Goal: Information Seeking & Learning: Check status

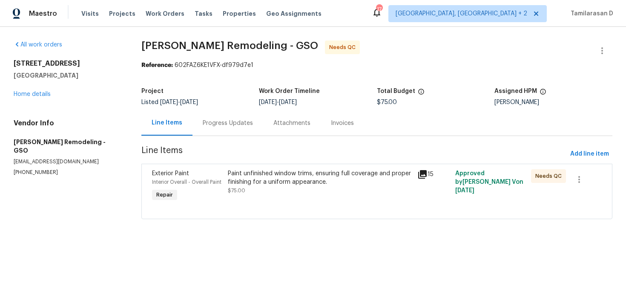
click at [206, 116] on div "Progress Updates" at bounding box center [228, 122] width 71 height 25
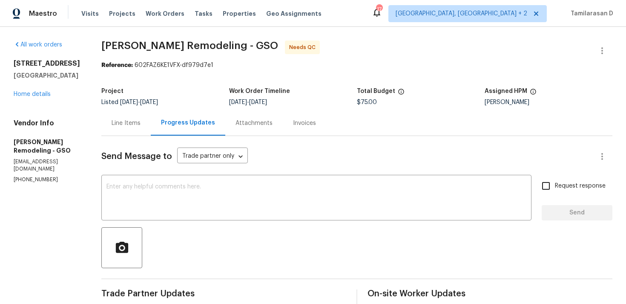
click at [105, 112] on div "Line Items" at bounding box center [125, 122] width 49 height 25
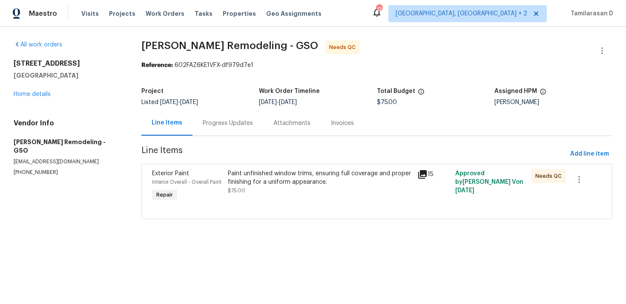
click at [279, 179] on div "Paint unfinished window trims, ensuring full coverage and proper finishing for …" at bounding box center [320, 177] width 185 height 17
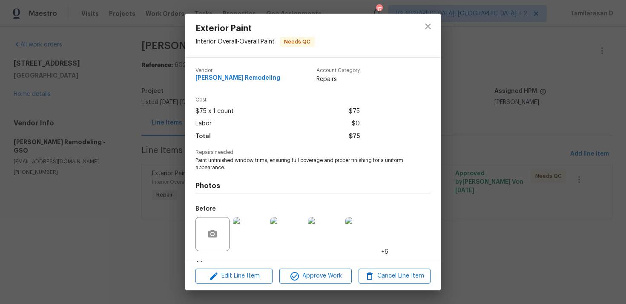
scroll to position [53, 0]
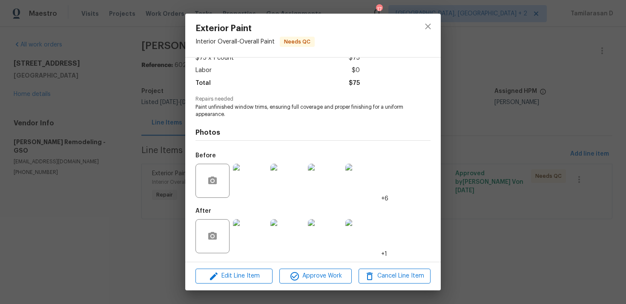
click at [247, 187] on img at bounding box center [250, 181] width 34 height 34
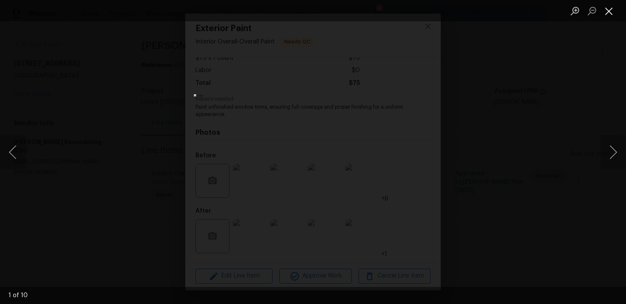
click at [612, 13] on button "Close lightbox" at bounding box center [609, 10] width 17 height 15
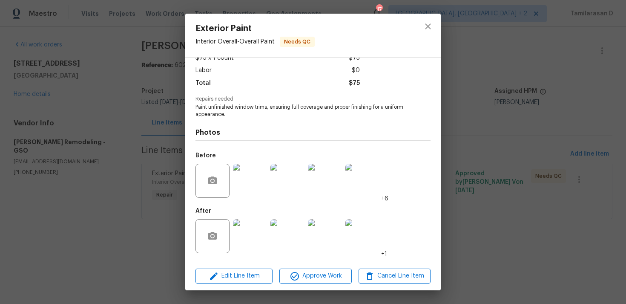
click at [248, 240] on img at bounding box center [250, 236] width 34 height 34
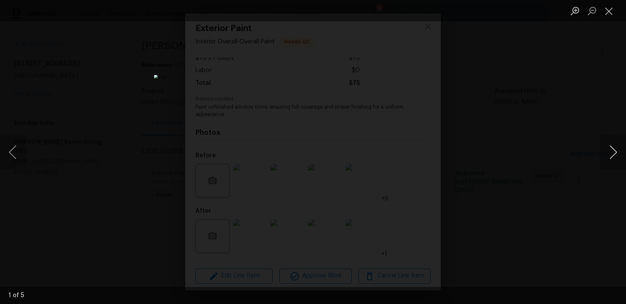
click at [614, 156] on button "Next image" at bounding box center [614, 152] width 26 height 34
click at [613, 8] on button "Close lightbox" at bounding box center [609, 10] width 17 height 15
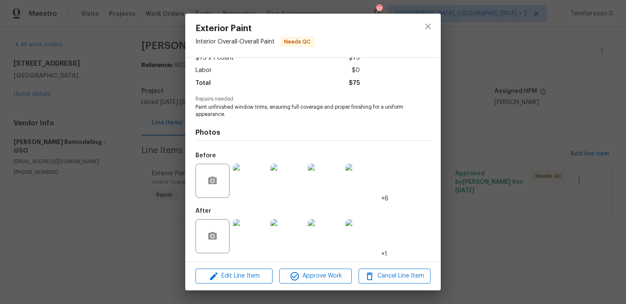
click at [254, 174] on img at bounding box center [250, 181] width 34 height 34
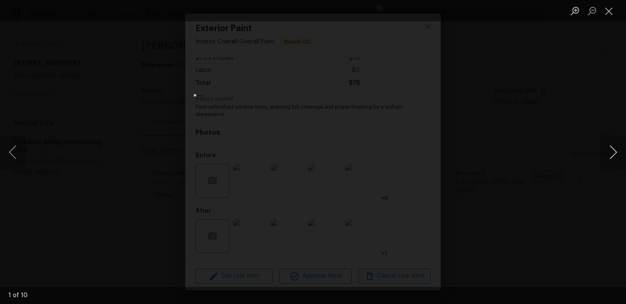
click at [614, 144] on button "Next image" at bounding box center [614, 152] width 26 height 34
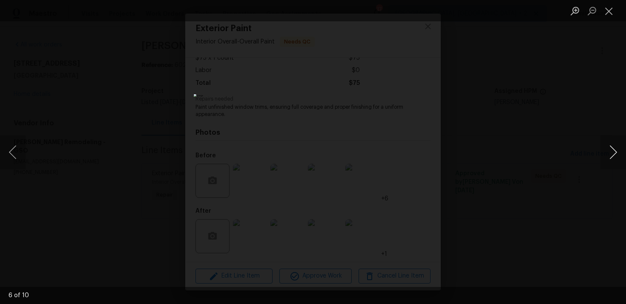
click at [614, 144] on button "Next image" at bounding box center [614, 152] width 26 height 34
click at [610, 12] on button "Close lightbox" at bounding box center [609, 10] width 17 height 15
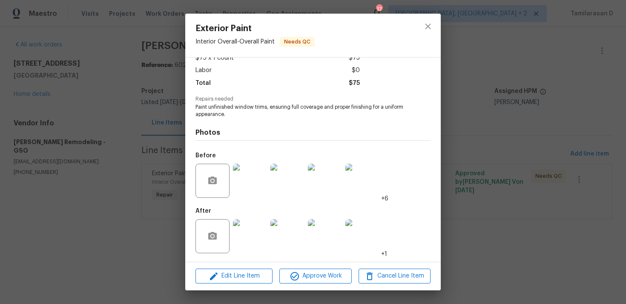
click at [173, 130] on div "Exterior Paint Interior Overall - Overall Paint Needs QC Vendor [PERSON_NAME] R…" at bounding box center [313, 152] width 626 height 304
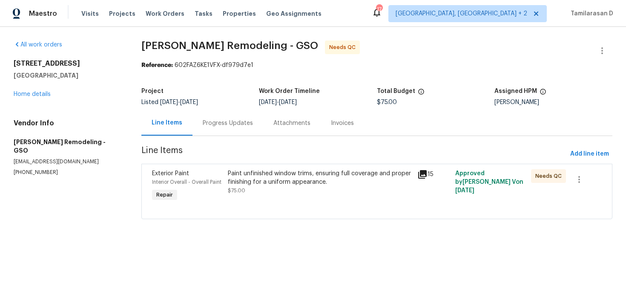
click at [227, 122] on div "Progress Updates" at bounding box center [228, 123] width 50 height 9
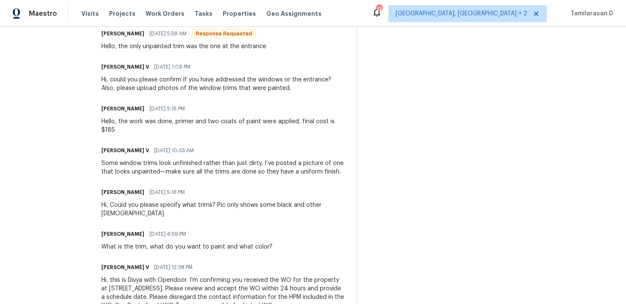
scroll to position [288, 0]
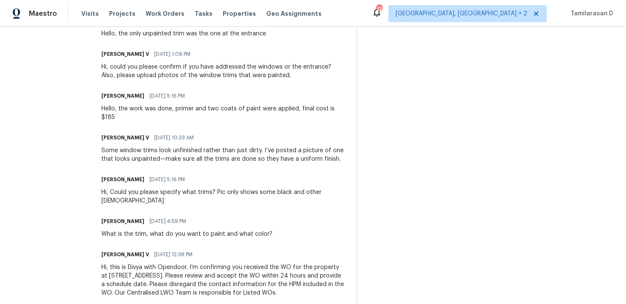
click at [156, 230] on div "What is the trim, what do you want to paint and what color?" at bounding box center [186, 234] width 171 height 9
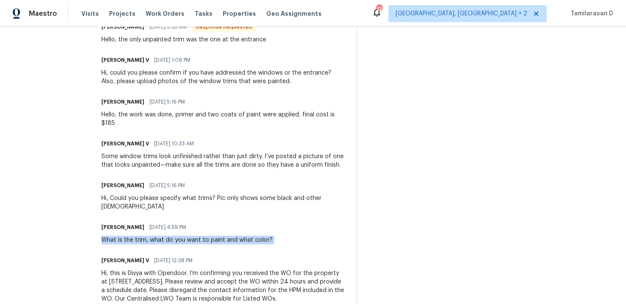
scroll to position [281, 0]
click at [145, 195] on div "Hi, Could you please specify what trims? Pic only shows some black and other [D…" at bounding box center [223, 203] width 245 height 17
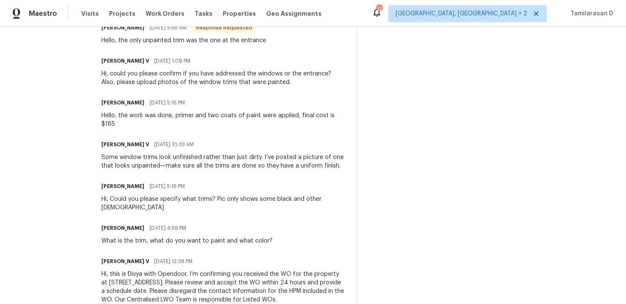
click at [145, 195] on div "Hi, Could you please specify what trims? Pic only shows some black and other [D…" at bounding box center [223, 203] width 245 height 17
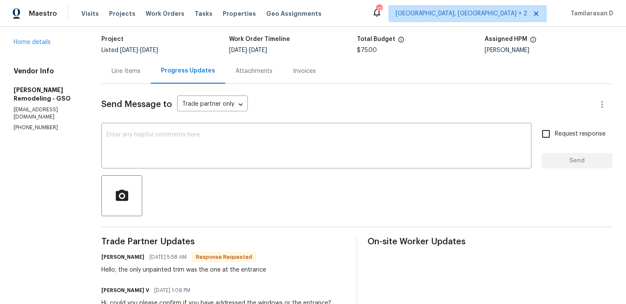
scroll to position [0, 0]
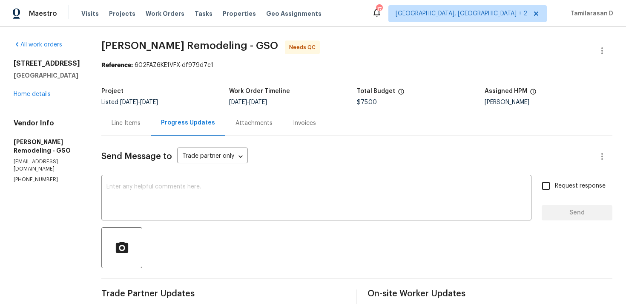
click at [130, 127] on div "Line Items" at bounding box center [126, 123] width 29 height 9
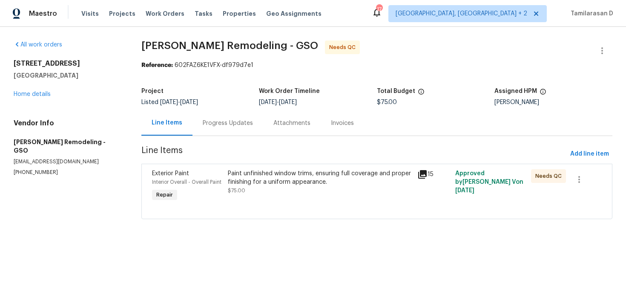
click at [333, 217] on div "Exterior Paint Interior Overall - Overall Paint Repair Paint unfinished window …" at bounding box center [376, 191] width 471 height 55
click at [296, 189] on div "Paint unfinished window trims, ensuring full coverage and proper finishing for …" at bounding box center [320, 182] width 185 height 26
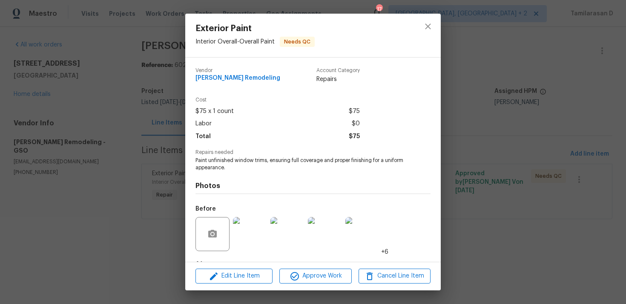
scroll to position [53, 0]
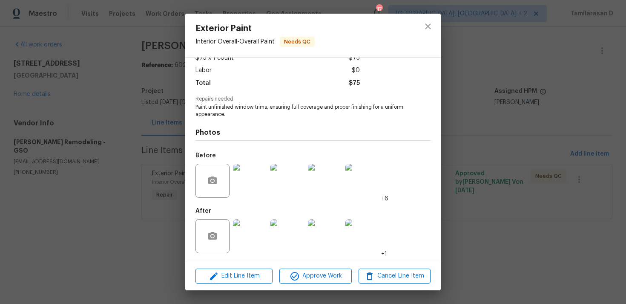
click at [248, 190] on img at bounding box center [250, 181] width 34 height 34
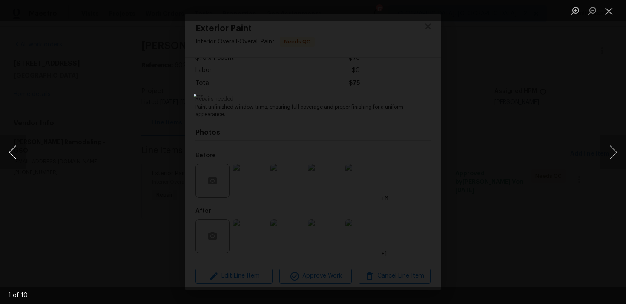
click at [9, 150] on button "Previous image" at bounding box center [13, 152] width 26 height 34
click at [269, 148] on img "Lightbox" at bounding box center [313, 152] width 318 height 154
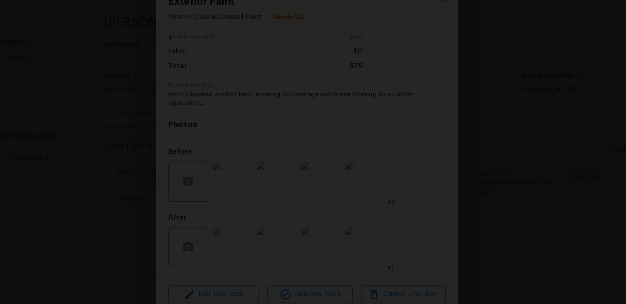
click at [205, 191] on img "Lightbox" at bounding box center [362, 147] width 906 height 439
click at [162, 152] on div "Lightbox" at bounding box center [313, 152] width 626 height 304
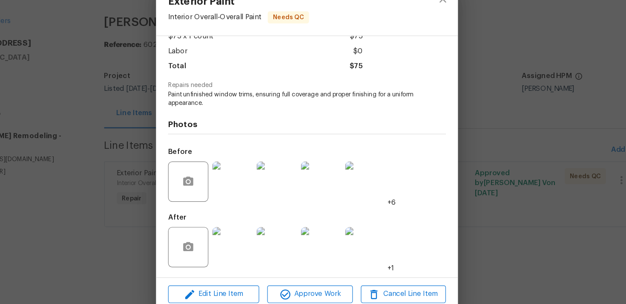
click at [275, 176] on img at bounding box center [288, 181] width 34 height 34
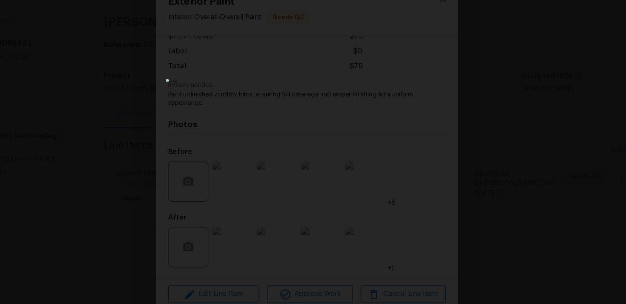
click at [525, 167] on div "Lightbox" at bounding box center [313, 152] width 626 height 304
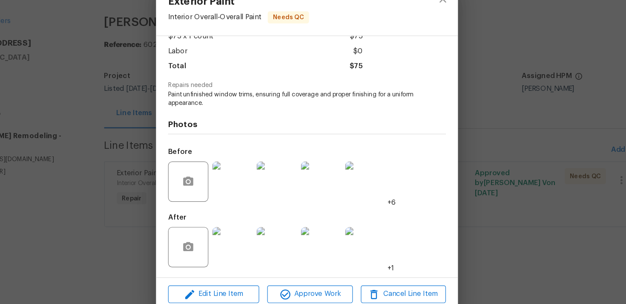
click at [158, 130] on div "Exterior Paint Interior Overall - Overall Paint Needs QC Vendor [PERSON_NAME] R…" at bounding box center [313, 152] width 626 height 304
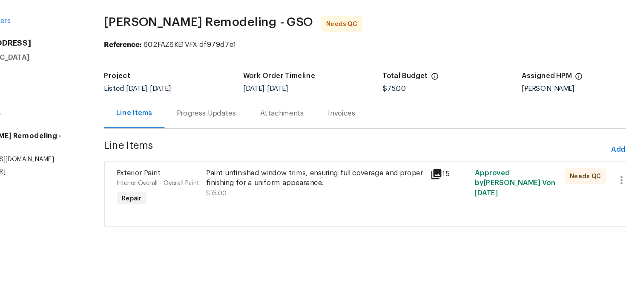
click at [245, 112] on div "Progress Updates" at bounding box center [228, 122] width 71 height 25
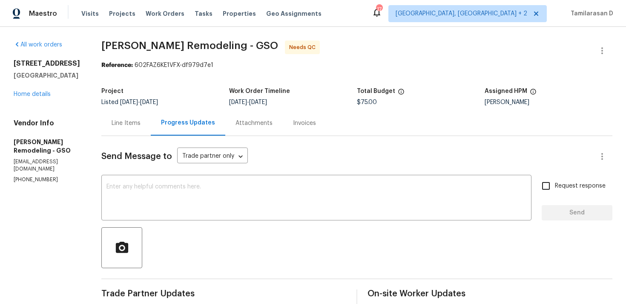
click at [124, 127] on div "Line Items" at bounding box center [126, 123] width 29 height 9
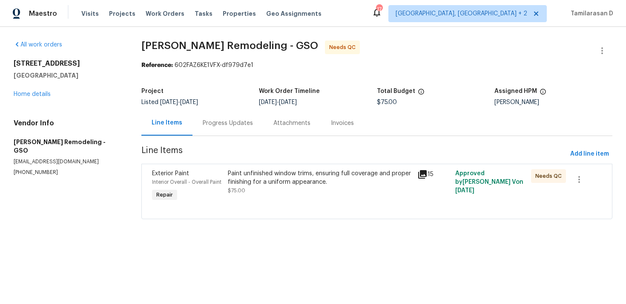
click at [310, 170] on div "Paint unfinished window trims, ensuring full coverage and proper finishing for …" at bounding box center [320, 177] width 185 height 17
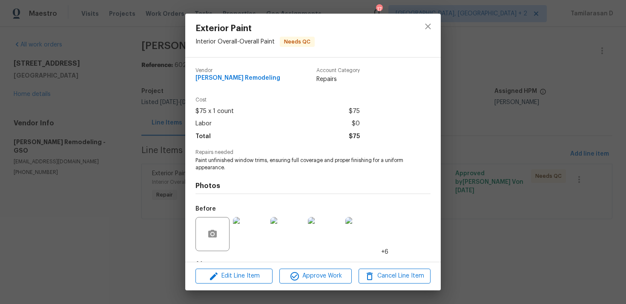
scroll to position [53, 0]
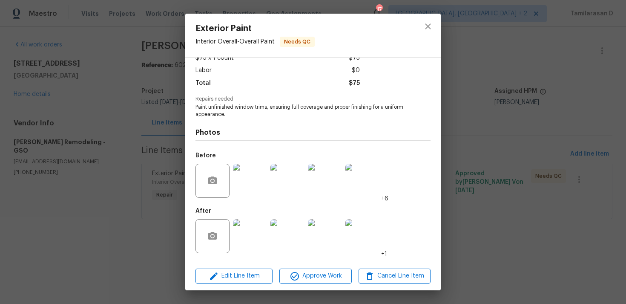
click at [247, 182] on img at bounding box center [250, 181] width 34 height 34
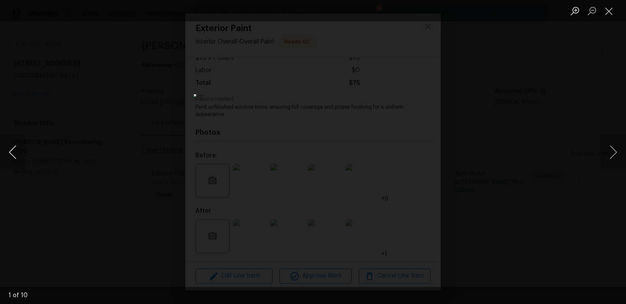
click at [6, 156] on button "Previous image" at bounding box center [13, 152] width 26 height 34
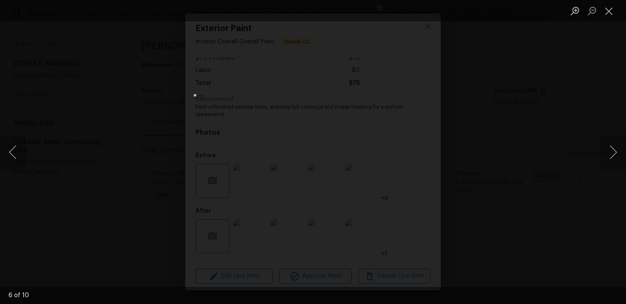
click at [446, 71] on div "Lightbox" at bounding box center [313, 152] width 626 height 304
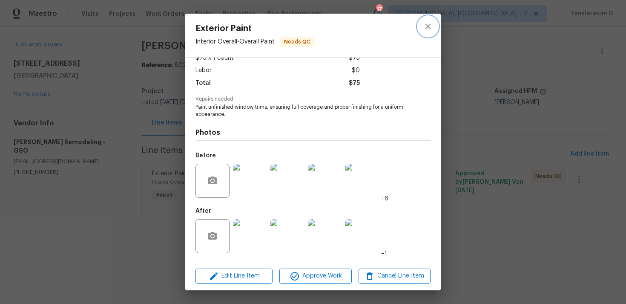
click at [425, 29] on icon "close" at bounding box center [428, 26] width 10 height 10
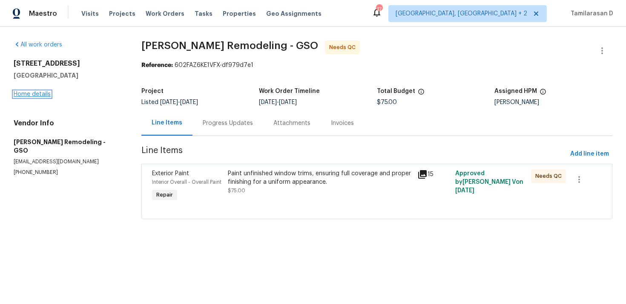
click at [40, 92] on link "Home details" at bounding box center [32, 94] width 37 height 6
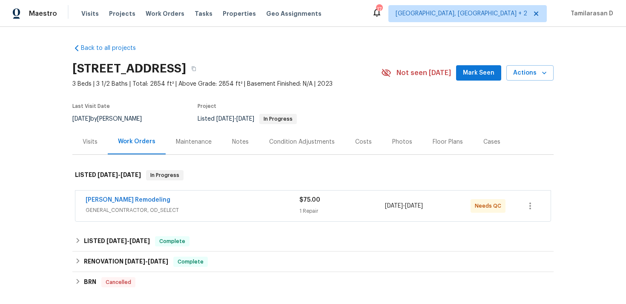
click at [484, 138] on div "Cases" at bounding box center [492, 142] width 17 height 9
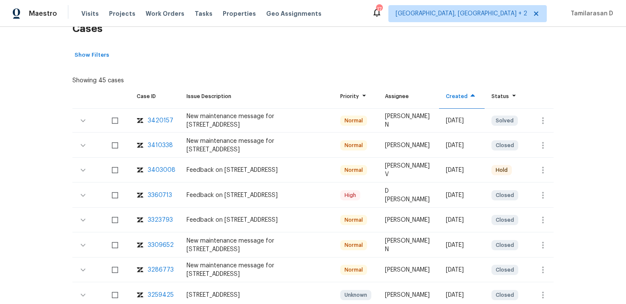
scroll to position [147, 0]
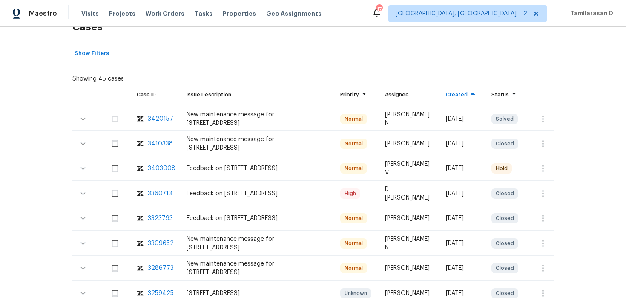
click at [166, 164] on div "3403008" at bounding box center [162, 168] width 28 height 9
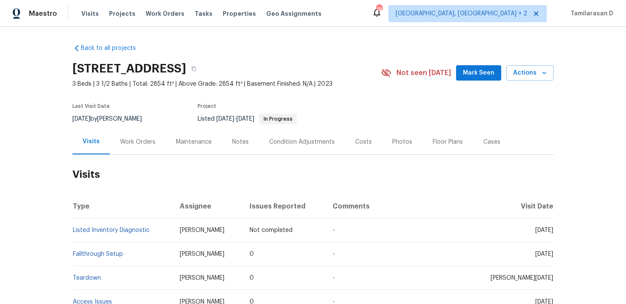
click at [128, 147] on div "Work Orders" at bounding box center [138, 141] width 56 height 25
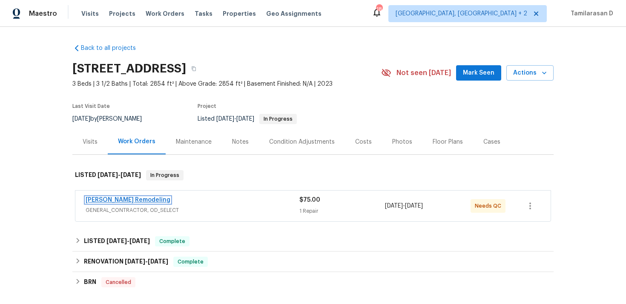
click at [110, 199] on link "[PERSON_NAME] Remodeling" at bounding box center [128, 200] width 85 height 6
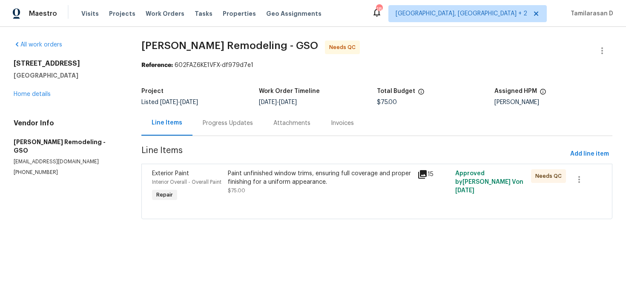
click at [269, 168] on div "Paint unfinished window trims, ensuring full coverage and proper finishing for …" at bounding box center [320, 186] width 190 height 39
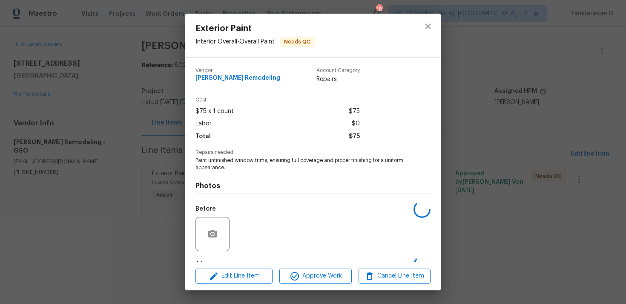
scroll to position [53, 0]
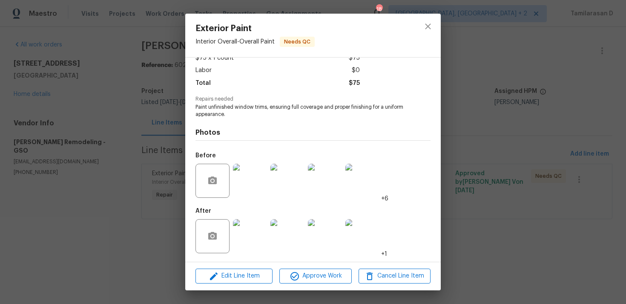
click at [253, 182] on img at bounding box center [250, 181] width 34 height 34
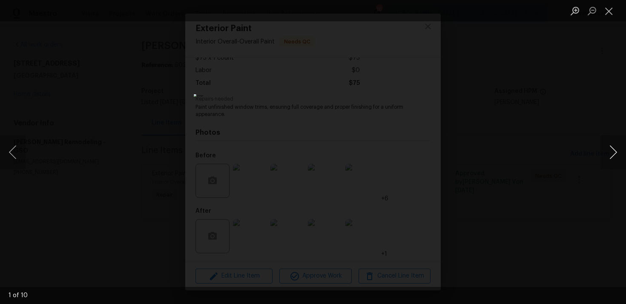
click at [616, 142] on button "Next image" at bounding box center [614, 152] width 26 height 34
click at [353, 170] on img "Lightbox" at bounding box center [313, 151] width 239 height 115
click at [612, 152] on button "Next image" at bounding box center [614, 152] width 26 height 34
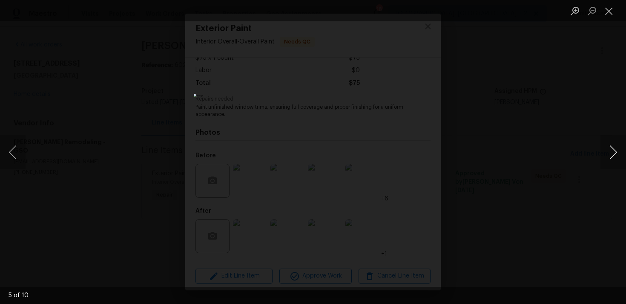
click at [612, 152] on button "Next image" at bounding box center [614, 152] width 26 height 34
click at [613, 149] on button "Next image" at bounding box center [614, 152] width 26 height 34
click at [618, 154] on button "Next image" at bounding box center [614, 152] width 26 height 34
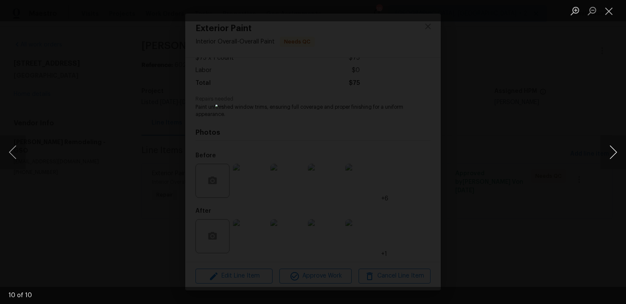
click at [614, 149] on button "Next image" at bounding box center [614, 152] width 26 height 34
click at [612, 153] on button "Next image" at bounding box center [614, 152] width 26 height 34
click at [12, 150] on button "Previous image" at bounding box center [13, 152] width 26 height 34
click at [501, 76] on div "Lightbox" at bounding box center [313, 152] width 626 height 304
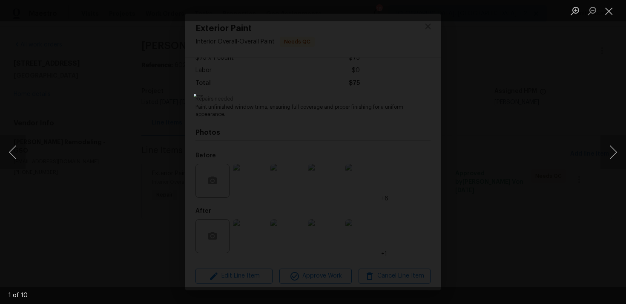
click at [161, 122] on div "Lightbox" at bounding box center [313, 152] width 626 height 304
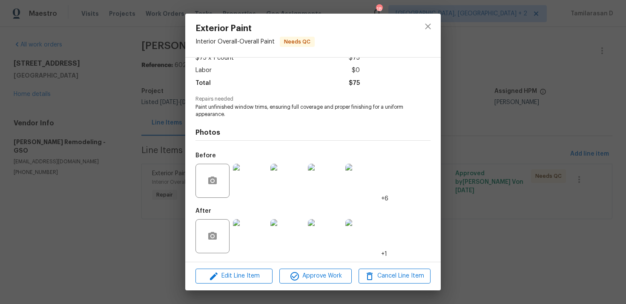
click at [161, 122] on div "Exterior Paint Interior Overall - Overall Paint Needs QC Vendor [PERSON_NAME] R…" at bounding box center [313, 152] width 626 height 304
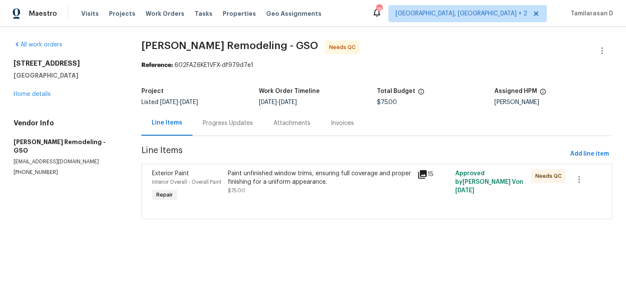
click at [228, 124] on div "Progress Updates" at bounding box center [228, 123] width 50 height 9
